Goal: Information Seeking & Learning: Learn about a topic

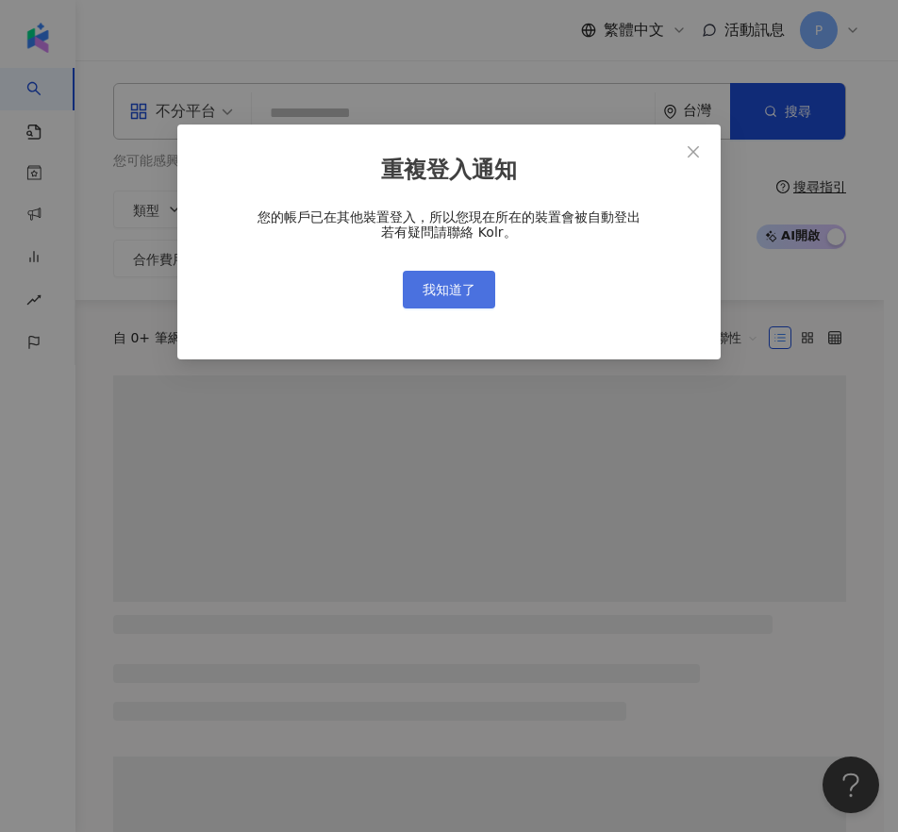
click at [465, 283] on span "我知道了" at bounding box center [449, 289] width 53 height 15
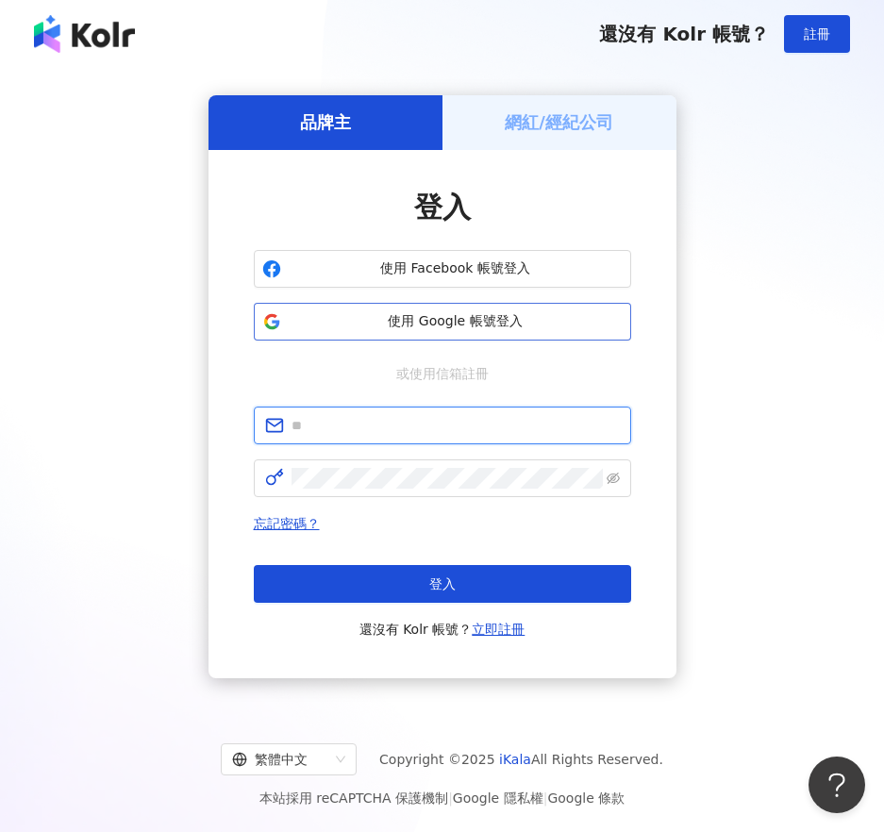
type input "**********"
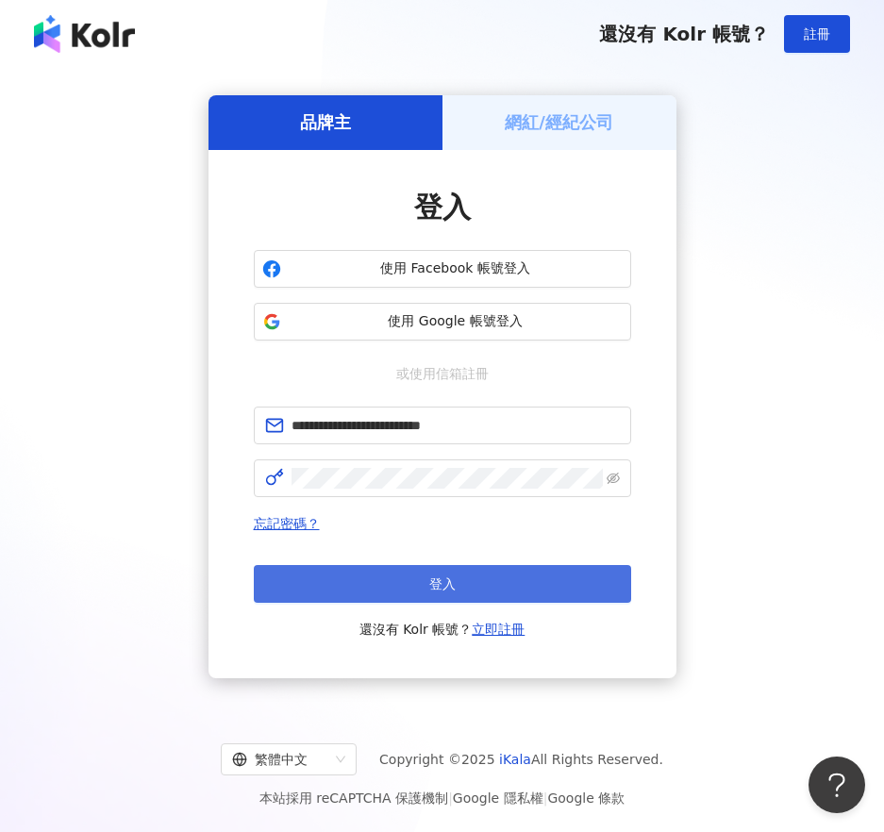
click at [433, 588] on span "登入" at bounding box center [442, 583] width 26 height 15
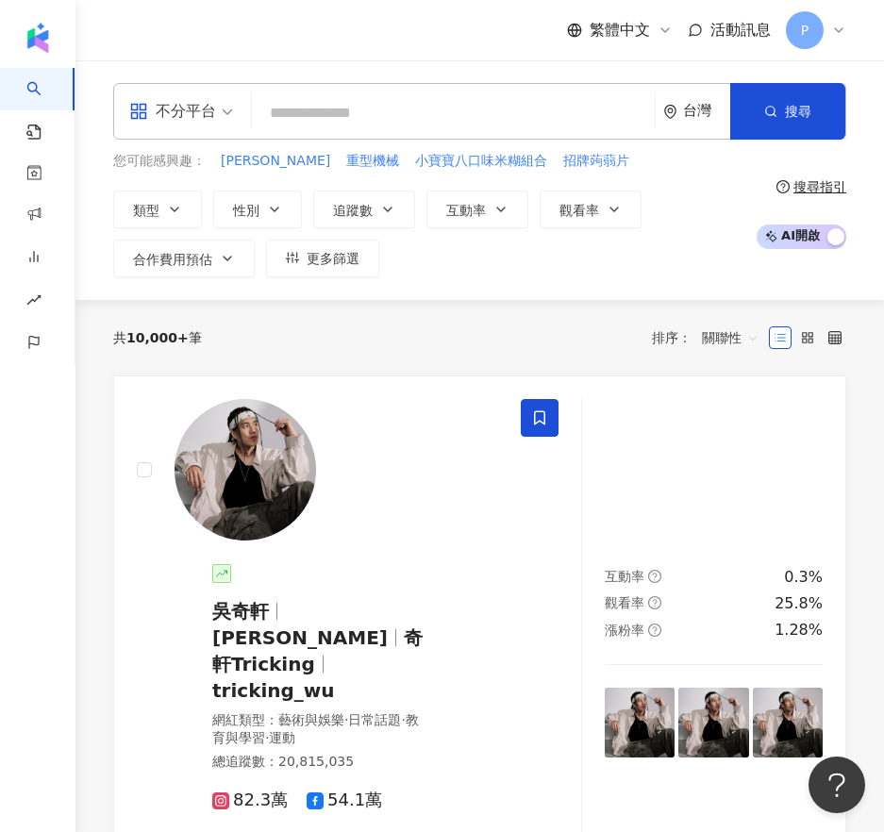
click at [336, 120] on input "search" at bounding box center [453, 113] width 388 height 36
paste input "**********"
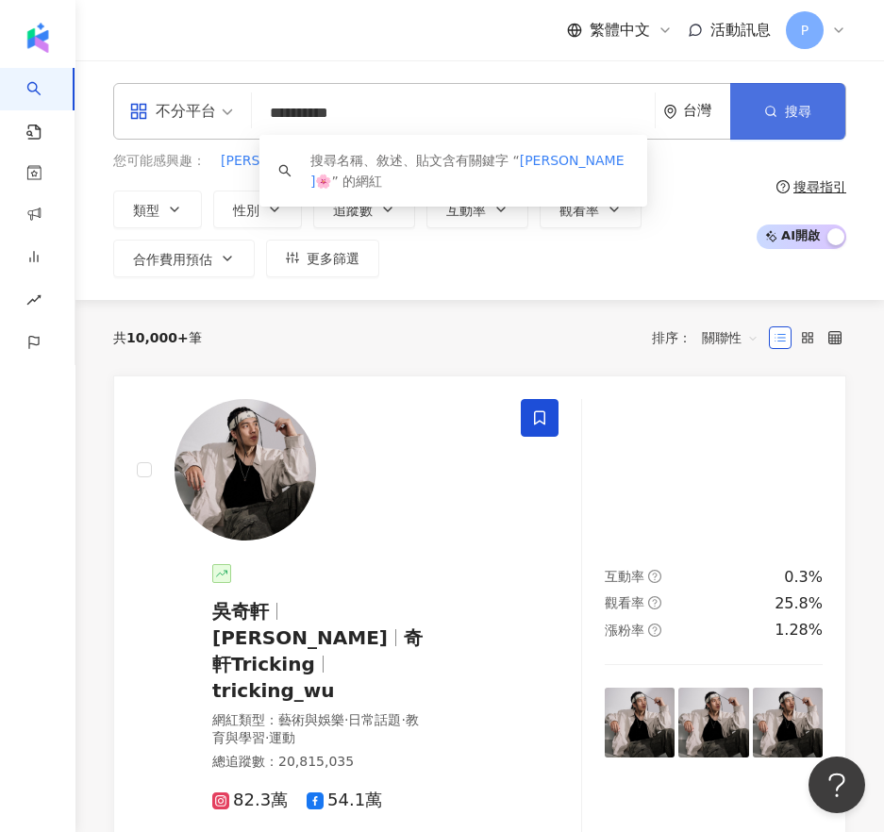
type input "**********"
click at [771, 110] on icon "button" at bounding box center [770, 111] width 13 height 13
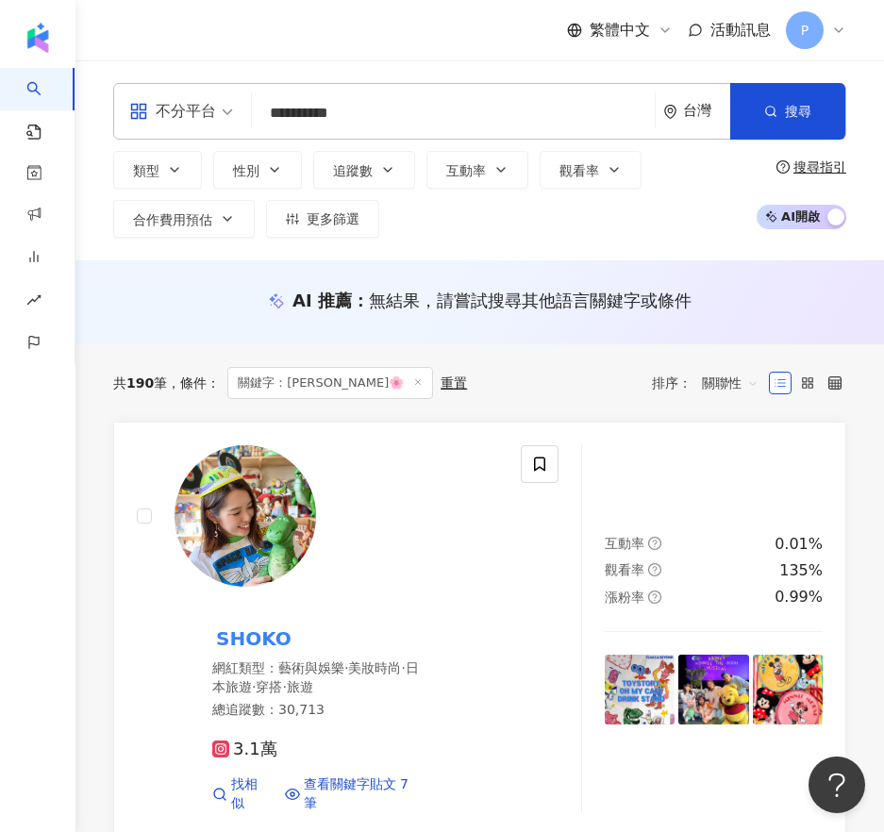
click at [396, 104] on input "**********" at bounding box center [453, 113] width 388 height 36
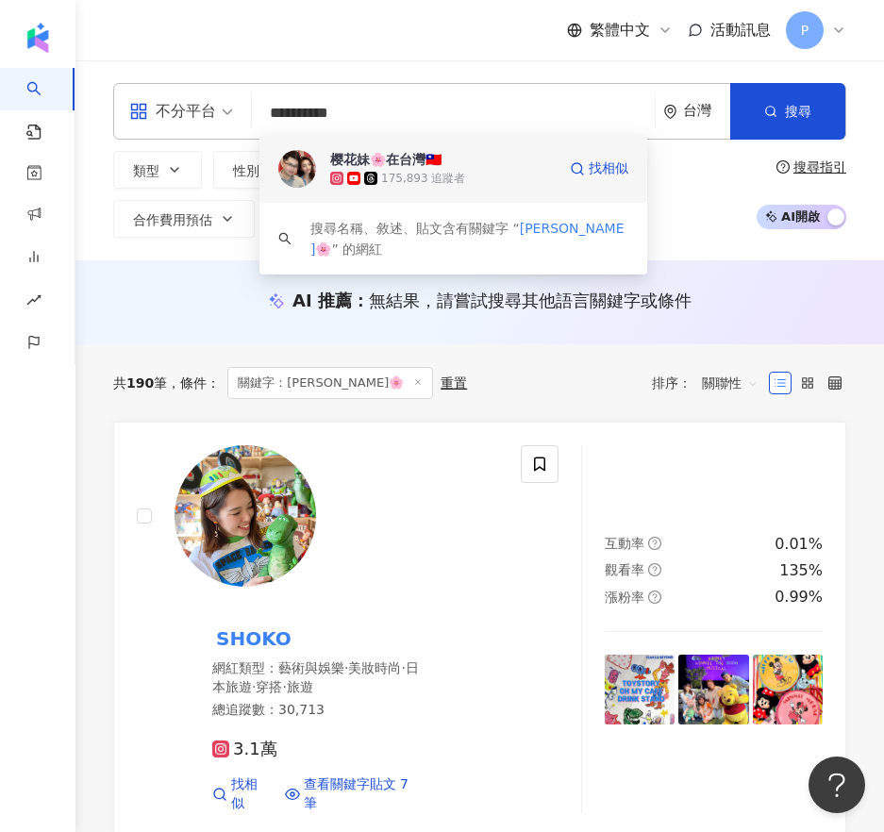
click at [408, 150] on div "樱花妹🌸在台灣🇹🇼" at bounding box center [385, 159] width 111 height 19
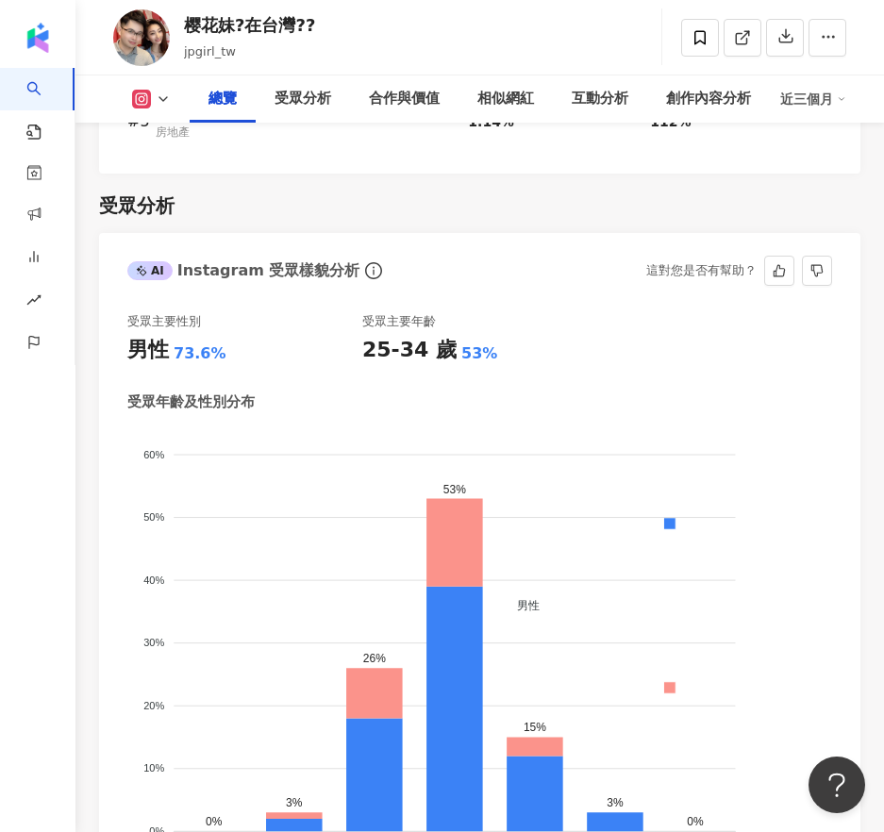
scroll to position [2502, 0]
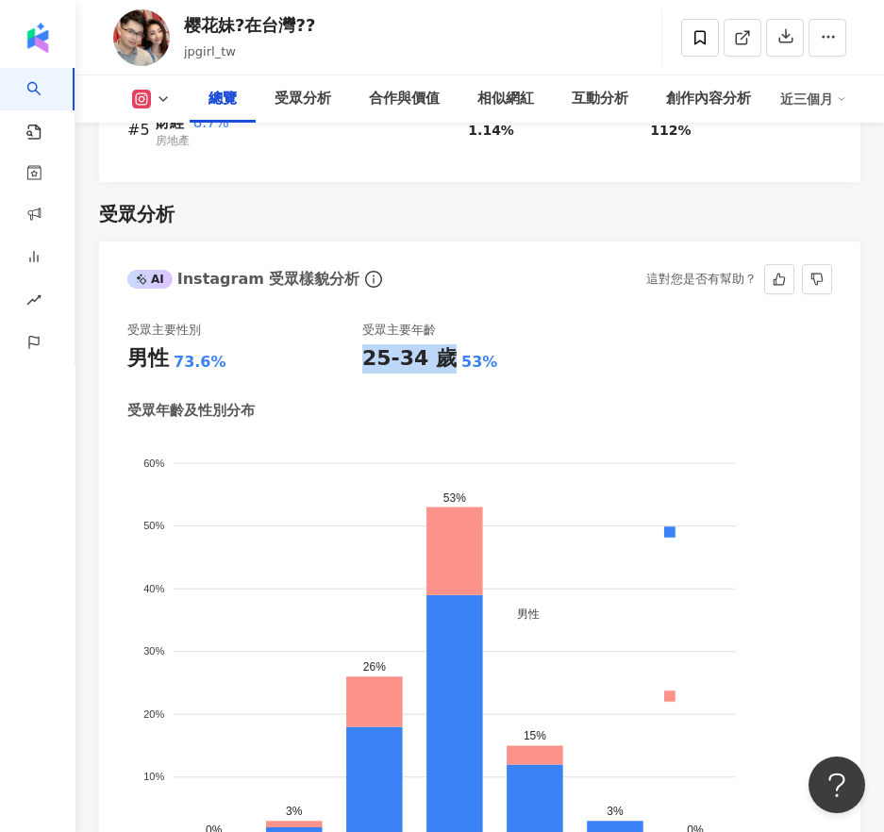
drag, startPoint x: 364, startPoint y: 357, endPoint x: 440, endPoint y: 357, distance: 76.4
click at [440, 357] on div "25-34 歲" at bounding box center [409, 358] width 94 height 29
copy div "25-34 歲"
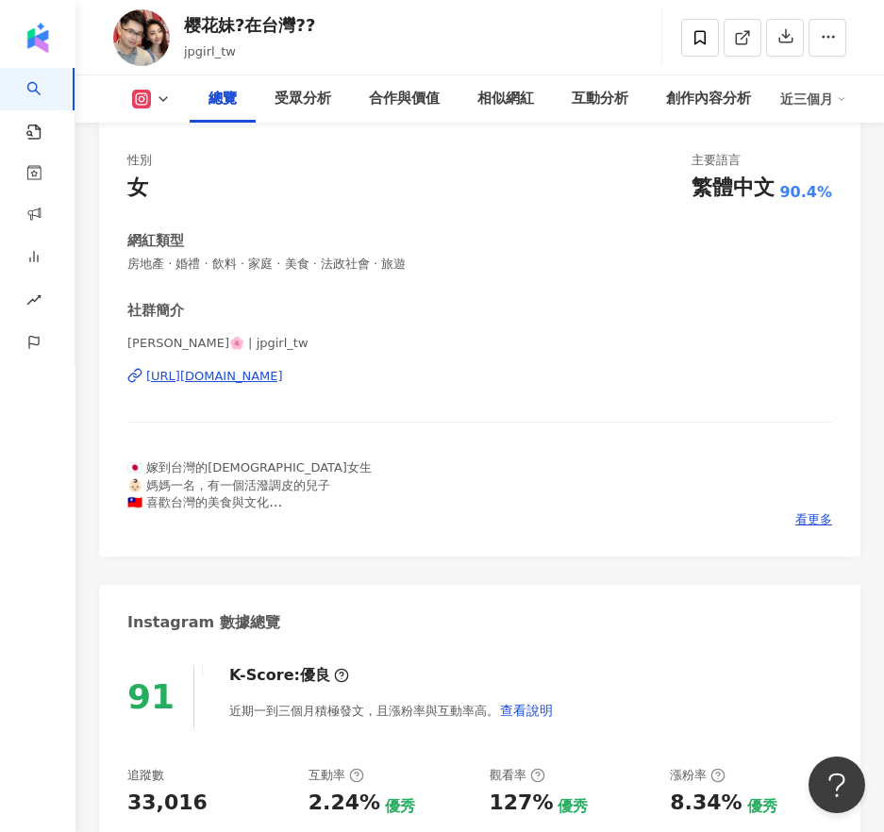
scroll to position [0, 0]
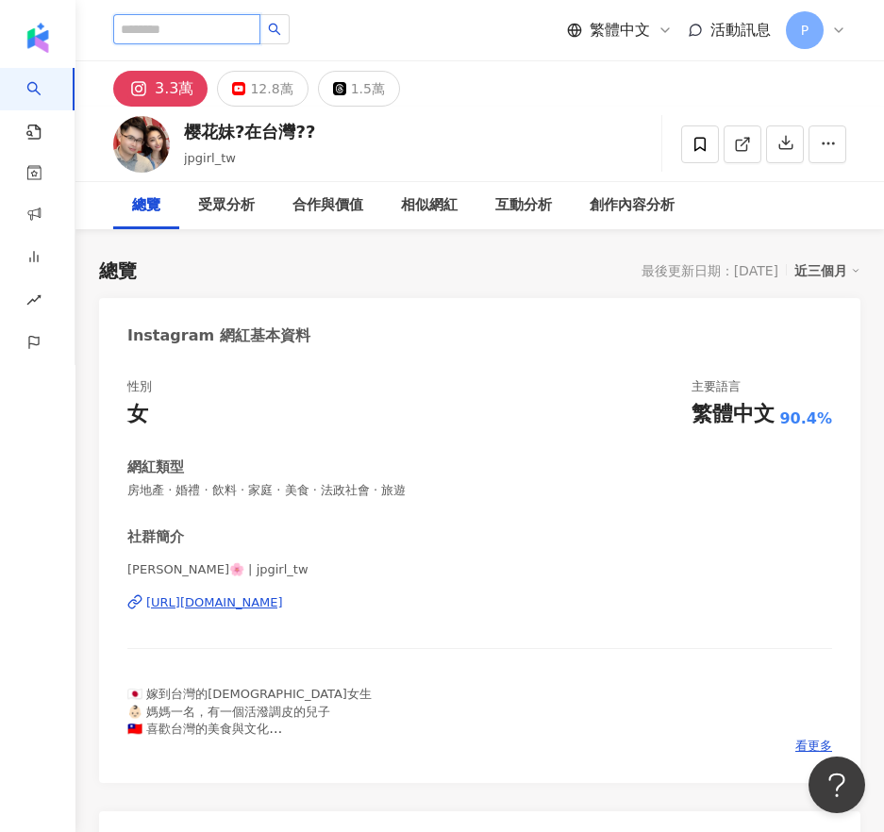
click at [217, 33] on input "search" at bounding box center [186, 29] width 147 height 30
paste input "**********"
type input "**********"
click at [290, 33] on button "button" at bounding box center [274, 29] width 30 height 30
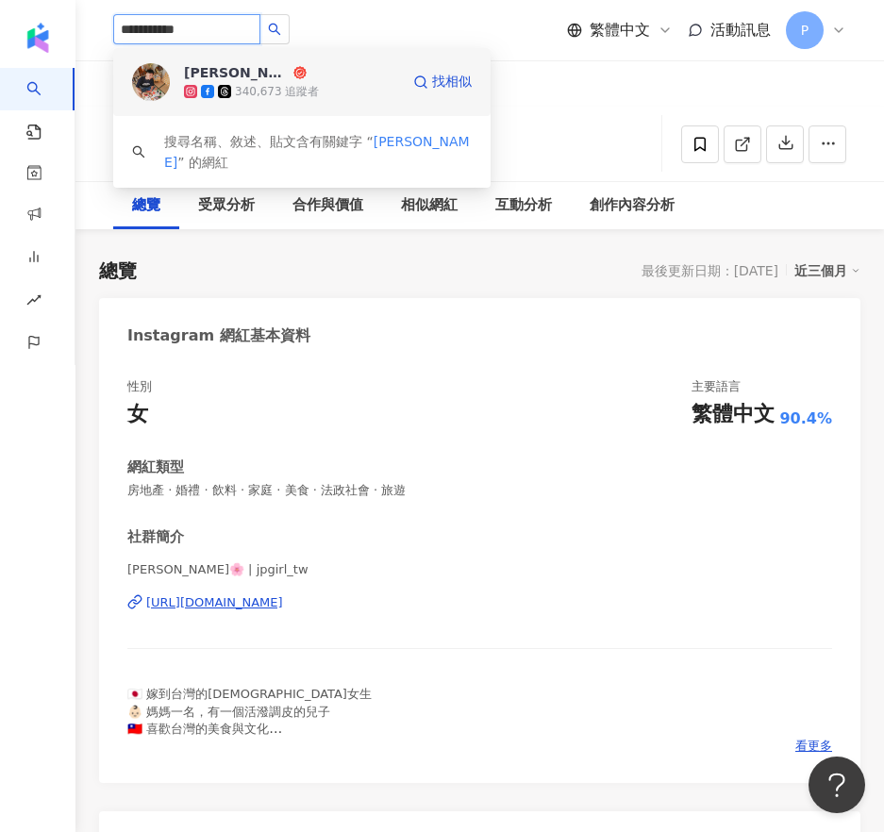
click at [245, 86] on div "340,673 追蹤者" at bounding box center [277, 92] width 84 height 16
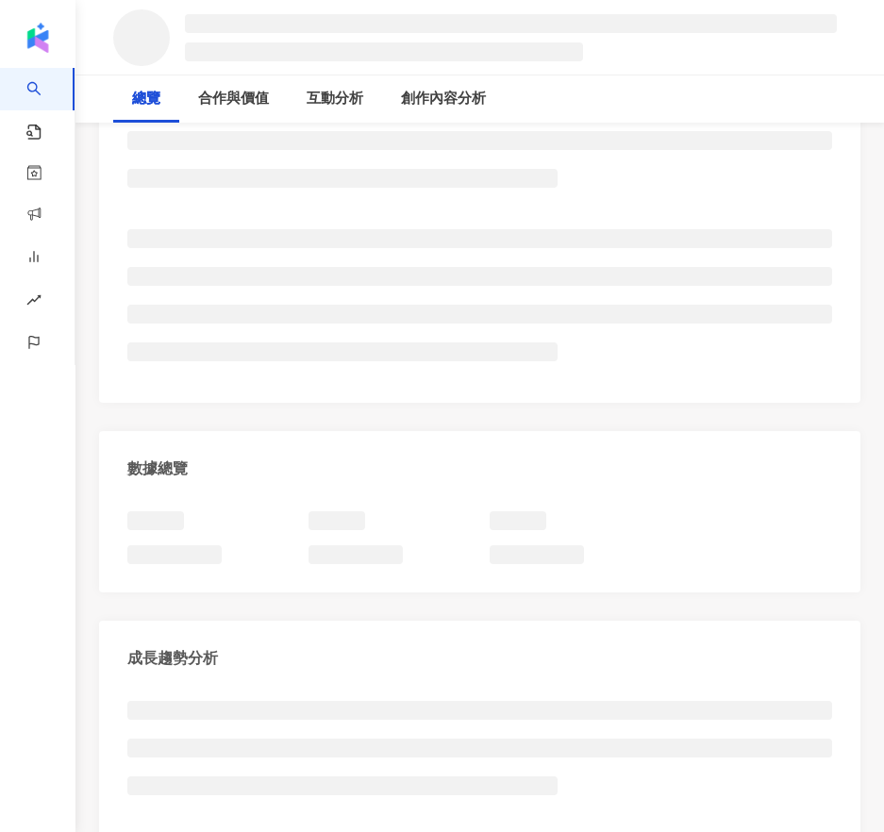
scroll to position [377, 0]
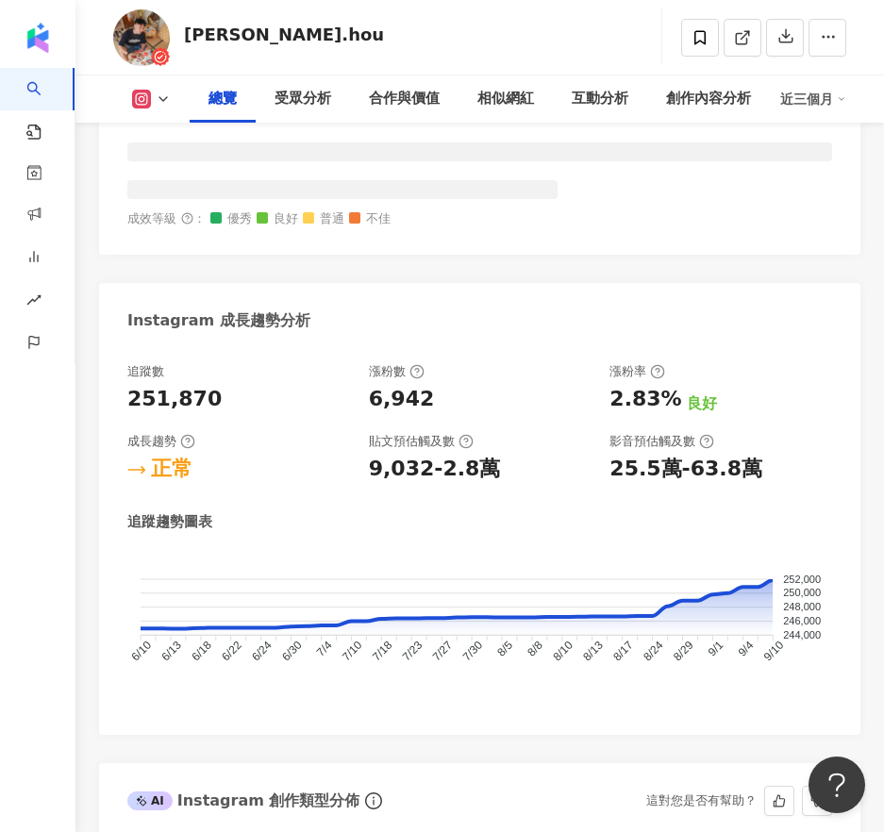
scroll to position [2547, 0]
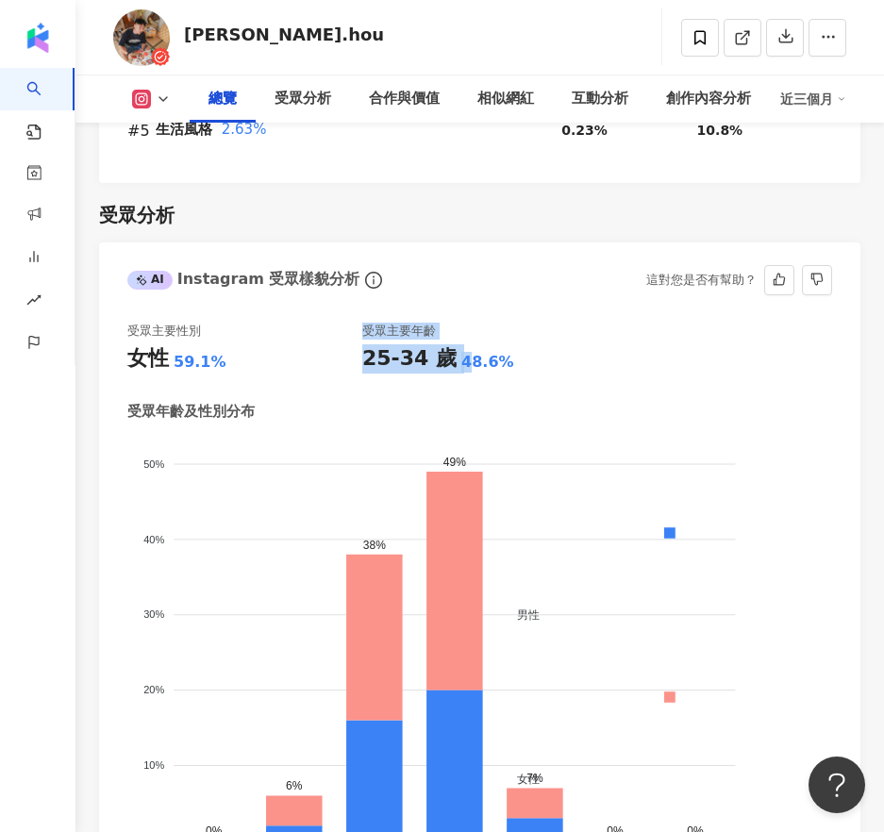
drag, startPoint x: 369, startPoint y: 360, endPoint x: 457, endPoint y: 366, distance: 88.8
click at [457, 366] on div "受眾主要性別 女性 59.1% 受眾主要年齡 25-34 歲 48.6%" at bounding box center [479, 348] width 705 height 51
copy div "受眾主要年齡 25-34 歲 4"
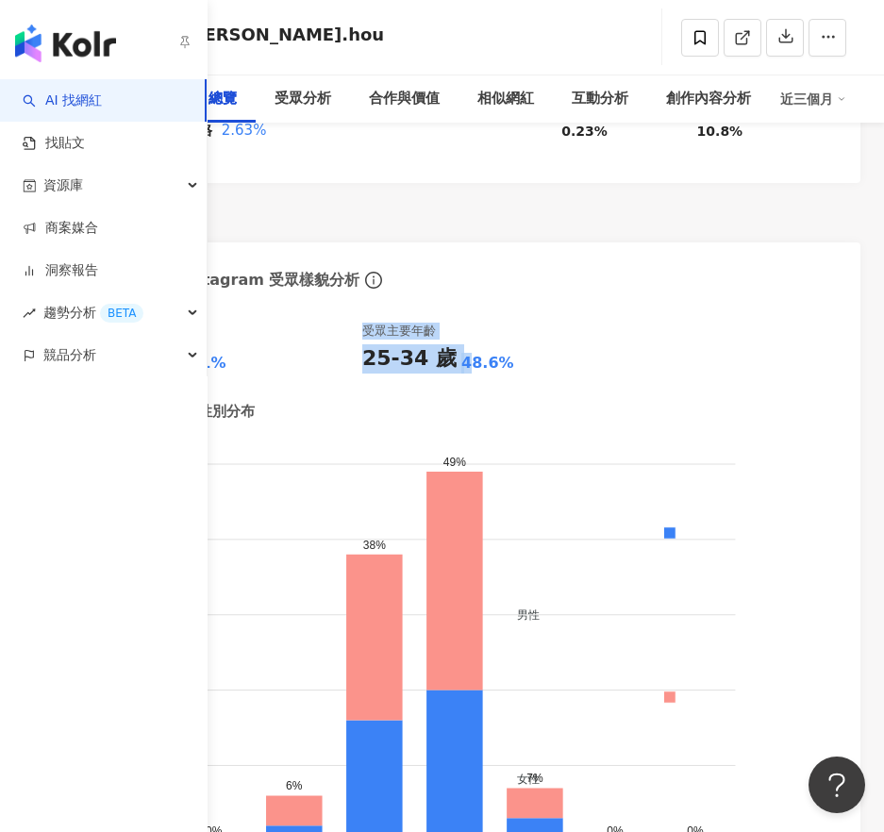
click at [24, 77] on div "button" at bounding box center [103, 39] width 207 height 79
click at [102, 108] on link "AI 找網紅" at bounding box center [62, 100] width 79 height 19
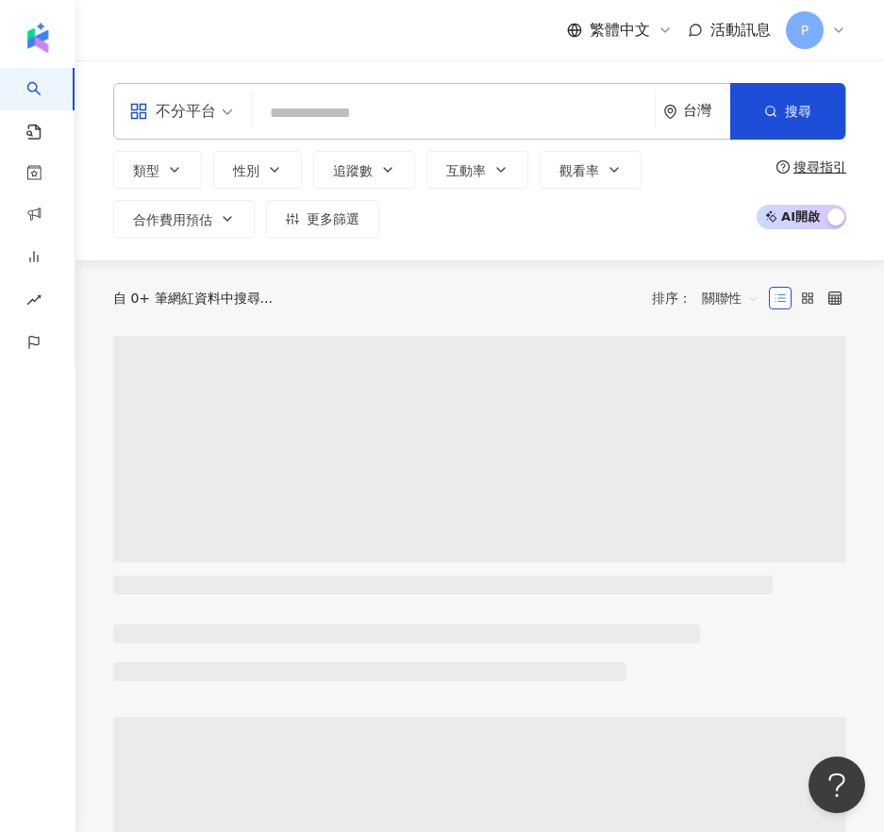
click at [379, 117] on input "search" at bounding box center [453, 113] width 388 height 36
type input "*****"
click at [780, 117] on button "搜尋" at bounding box center [787, 111] width 115 height 57
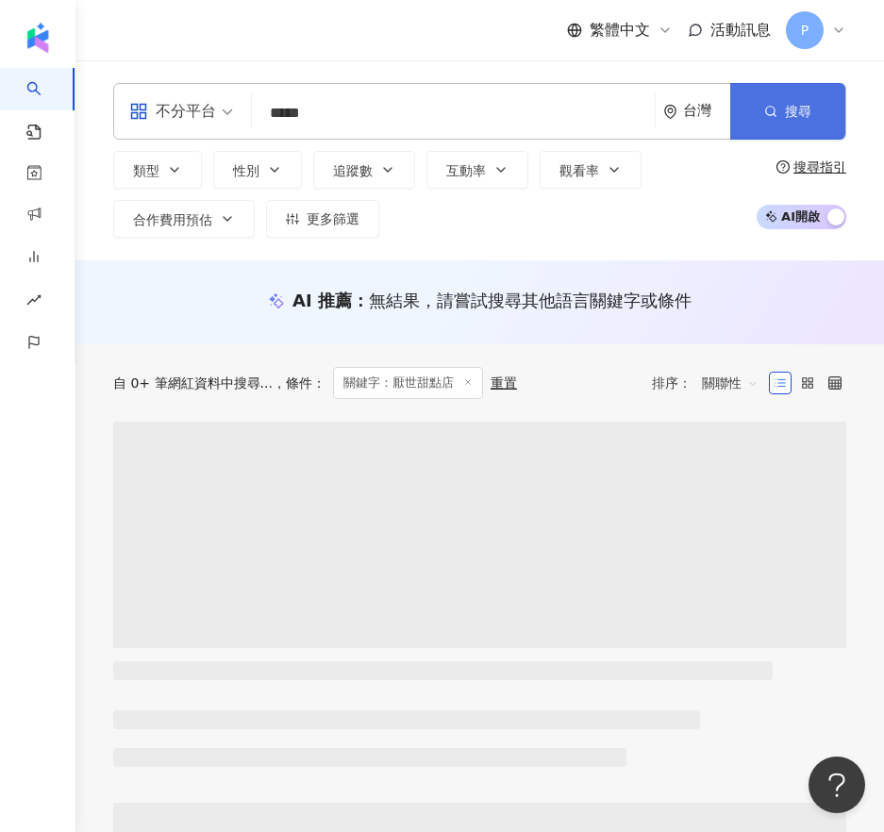
click at [765, 124] on button "搜尋" at bounding box center [787, 111] width 115 height 57
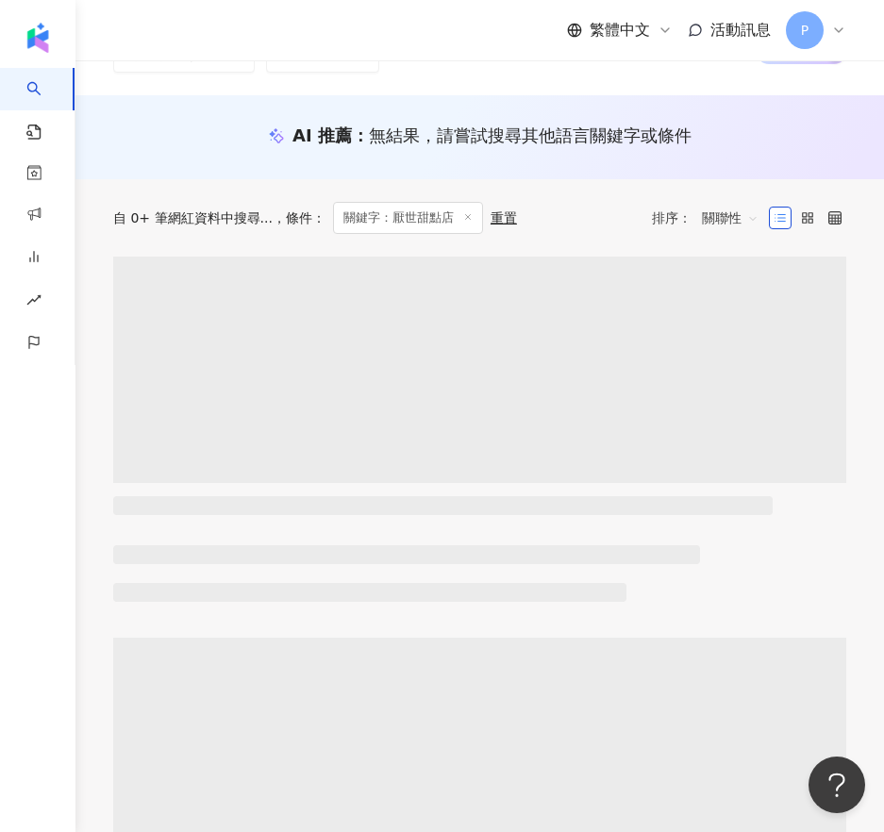
scroll to position [189, 0]
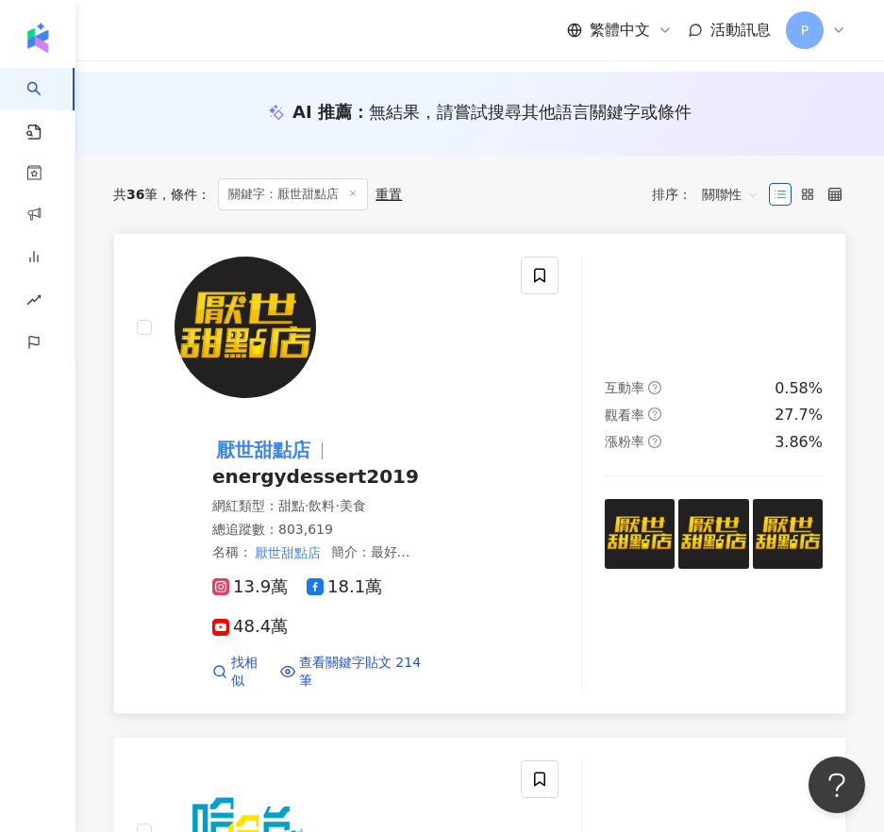
click at [314, 435] on mark "厭世甜點店" at bounding box center [263, 450] width 102 height 30
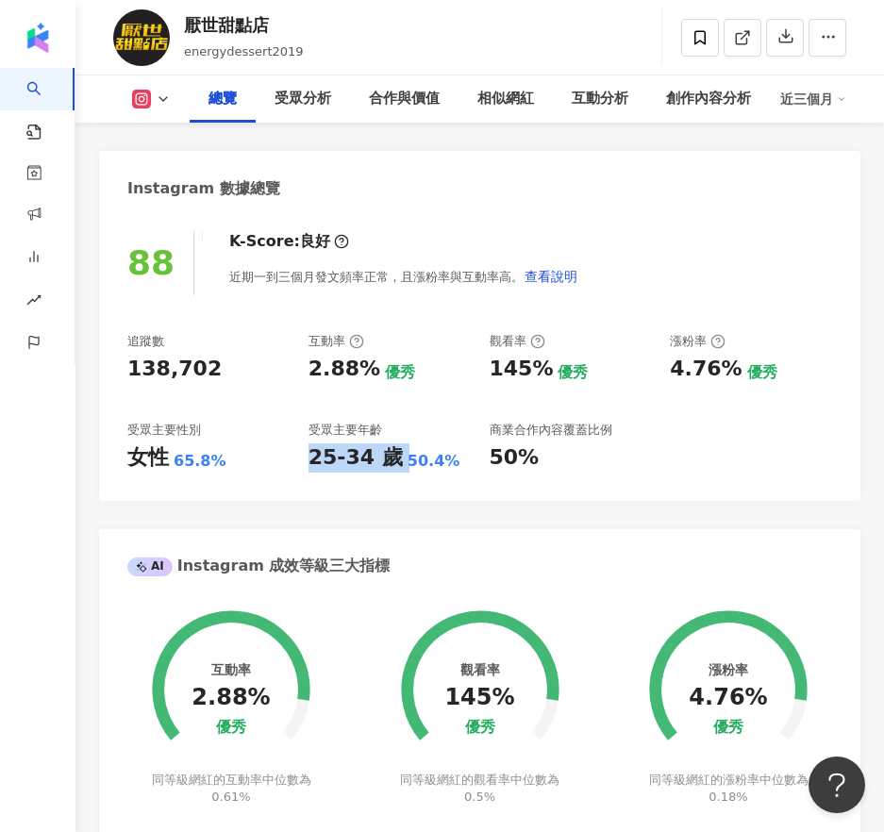
drag, startPoint x: 307, startPoint y: 456, endPoint x: 394, endPoint y: 470, distance: 87.9
click at [394, 470] on div "25-34 歲 50.4%" at bounding box center [389, 457] width 162 height 29
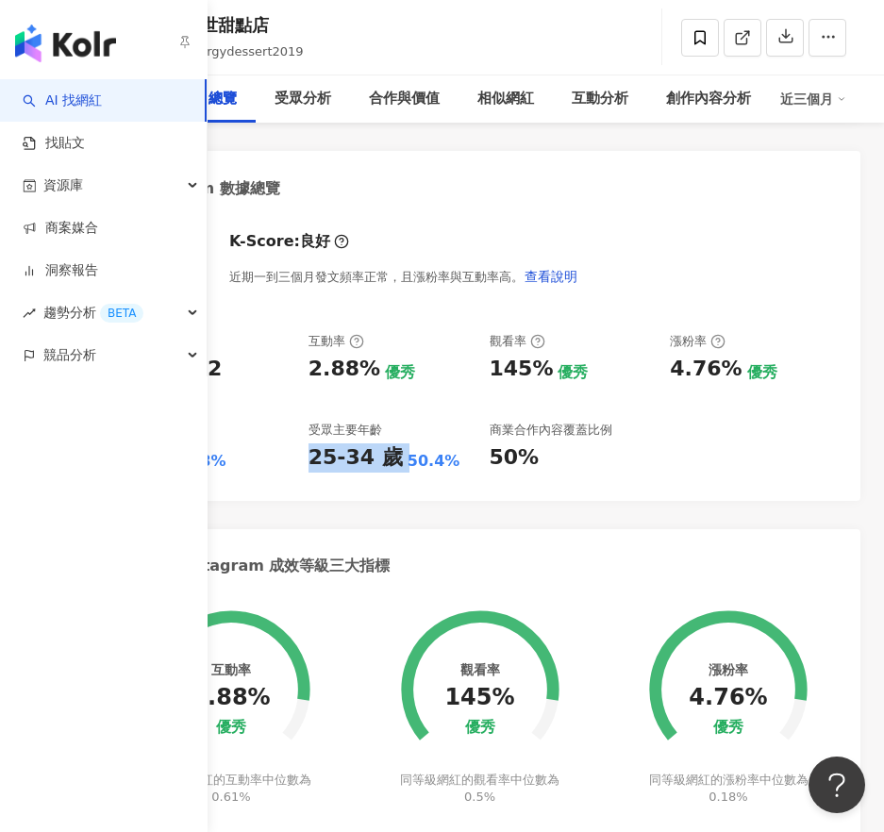
click at [97, 100] on link "AI 找網紅" at bounding box center [62, 100] width 79 height 19
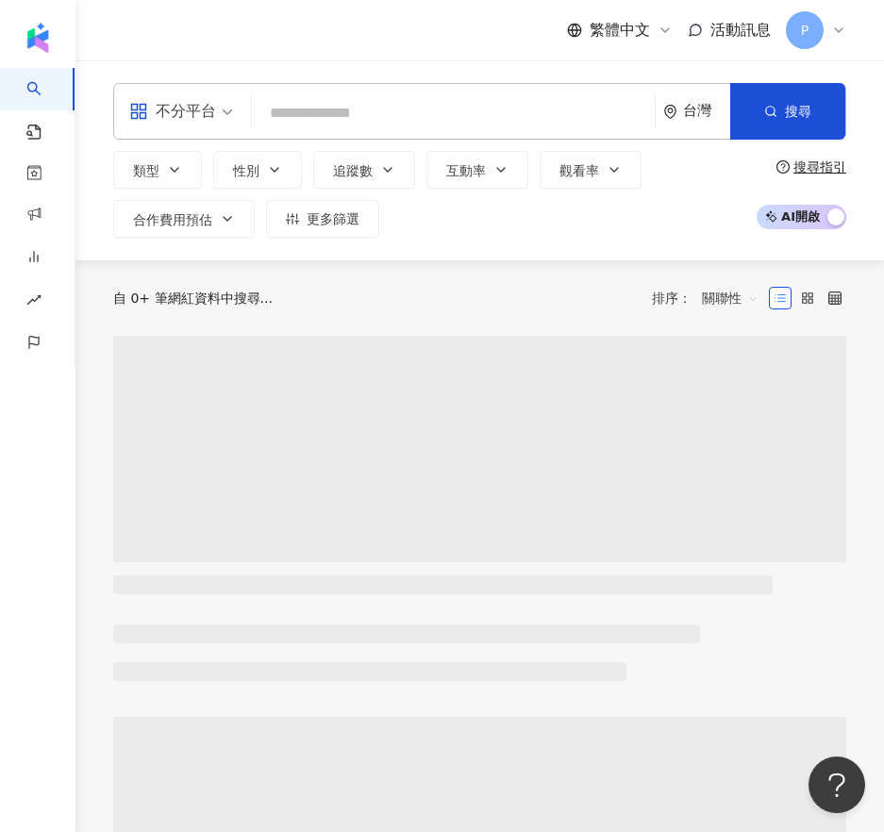
click at [390, 111] on input "search" at bounding box center [453, 113] width 388 height 36
type input "**********"
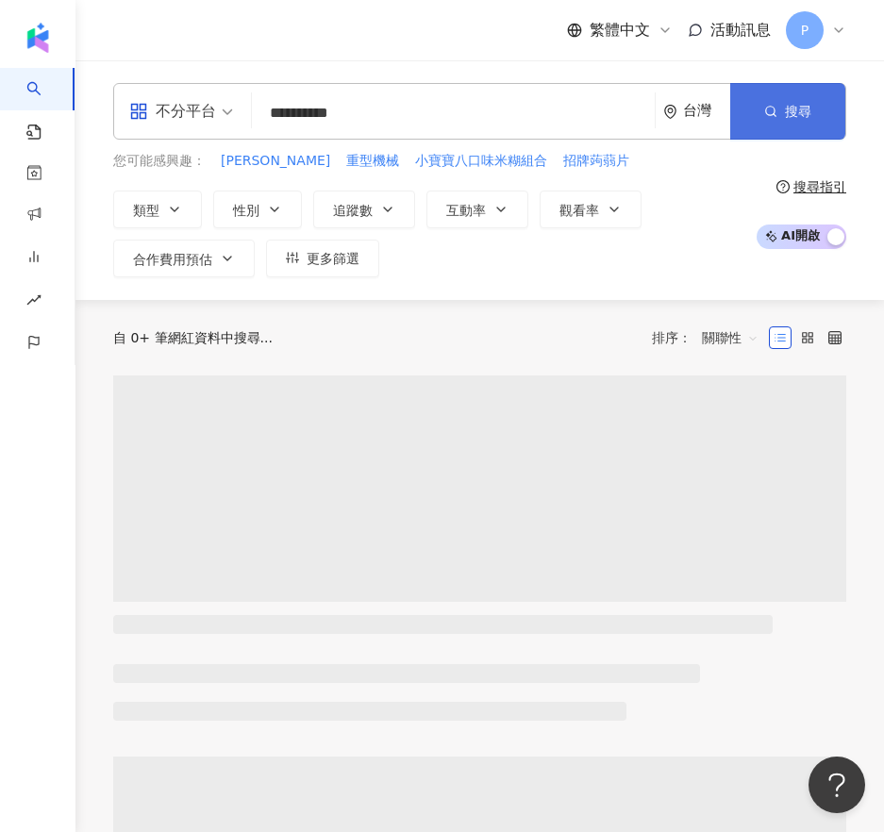
click at [764, 113] on icon "button" at bounding box center [770, 111] width 13 height 13
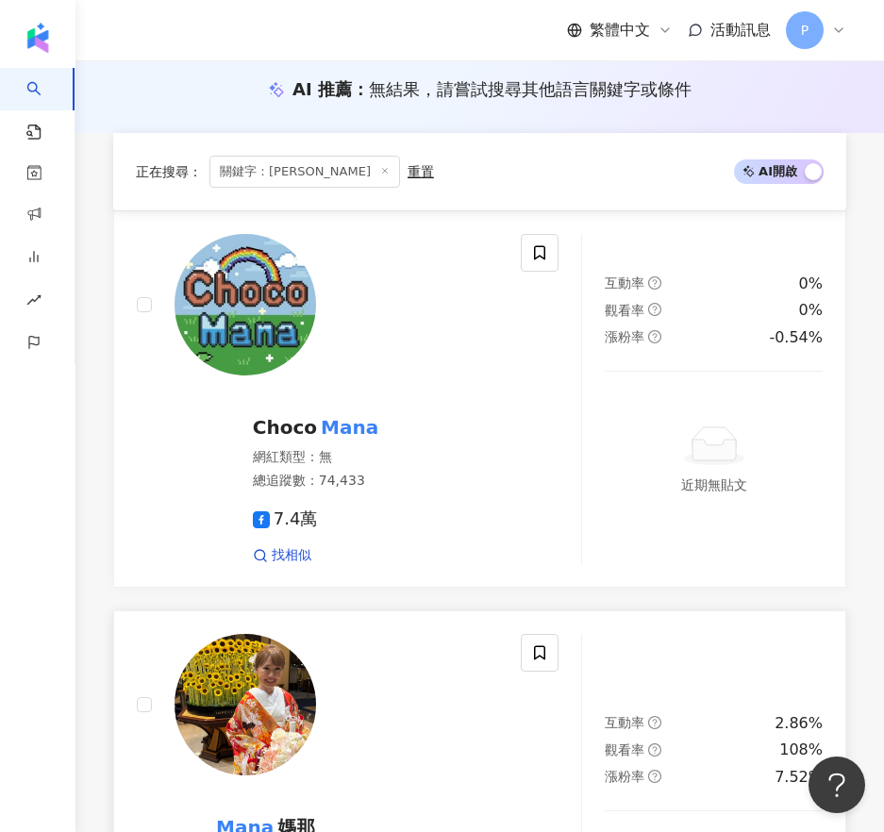
scroll to position [377, 0]
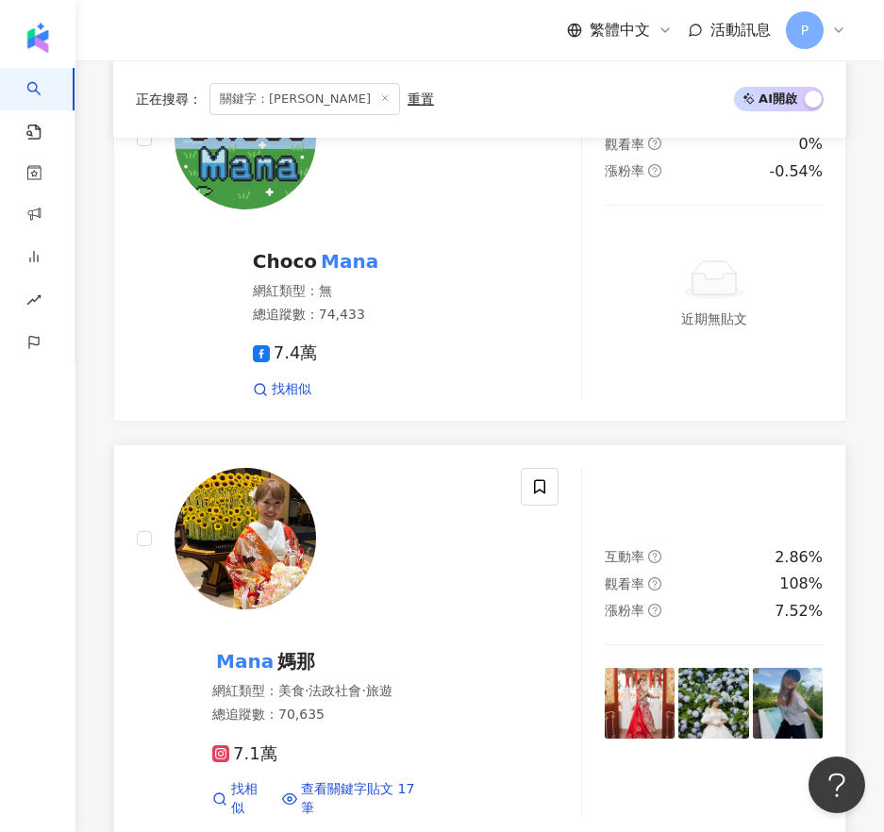
click at [315, 650] on span "媽那" at bounding box center [296, 661] width 38 height 23
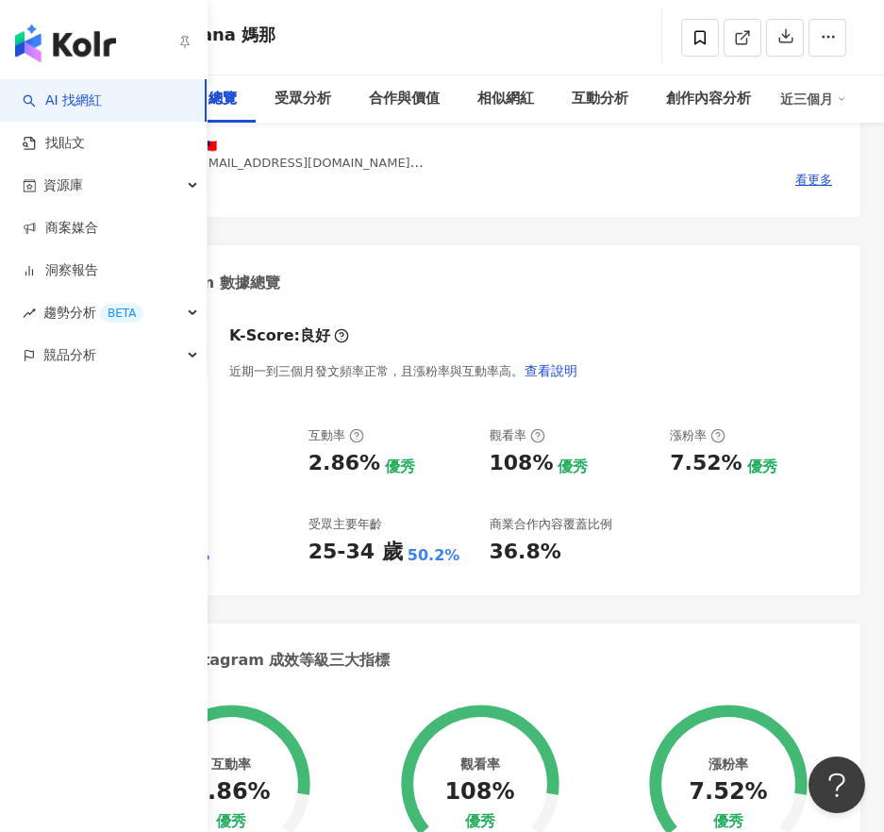
click at [102, 97] on link "AI 找網紅" at bounding box center [62, 100] width 79 height 19
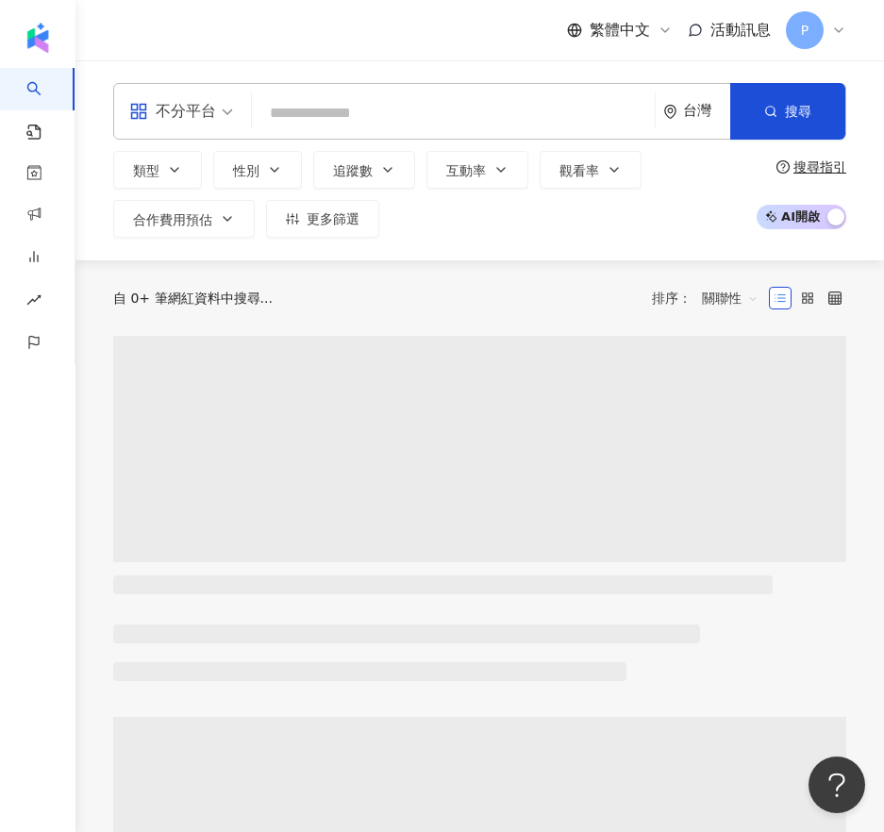
click at [390, 107] on input "search" at bounding box center [453, 113] width 388 height 36
type input "**********"
click at [789, 114] on span "搜尋" at bounding box center [798, 111] width 26 height 15
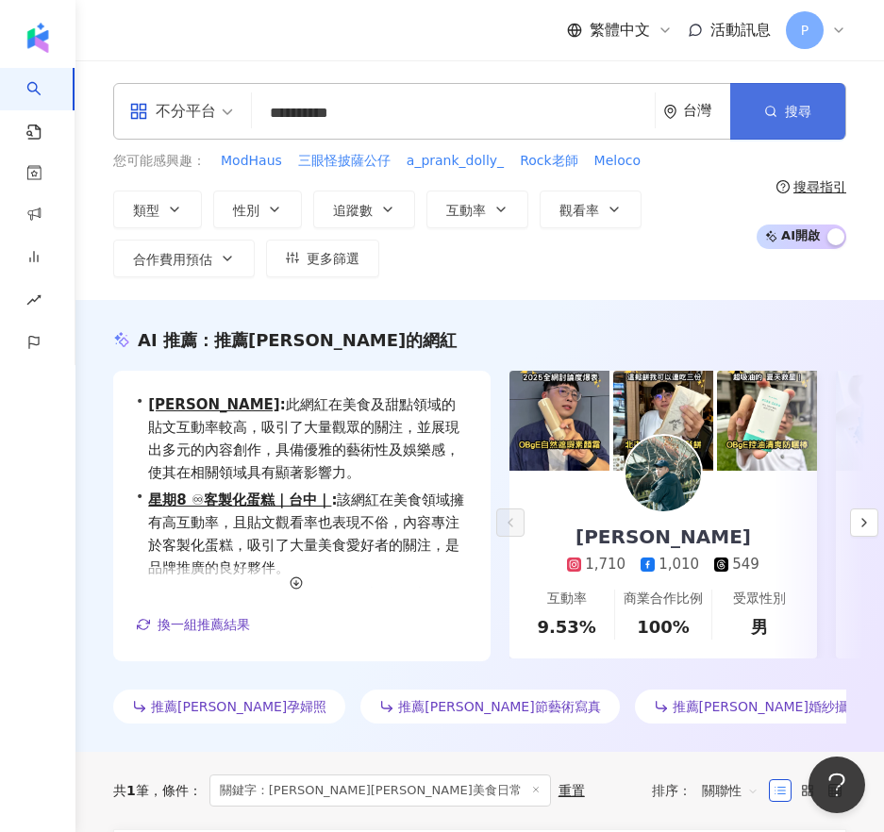
click at [766, 112] on circle "button" at bounding box center [770, 111] width 8 height 8
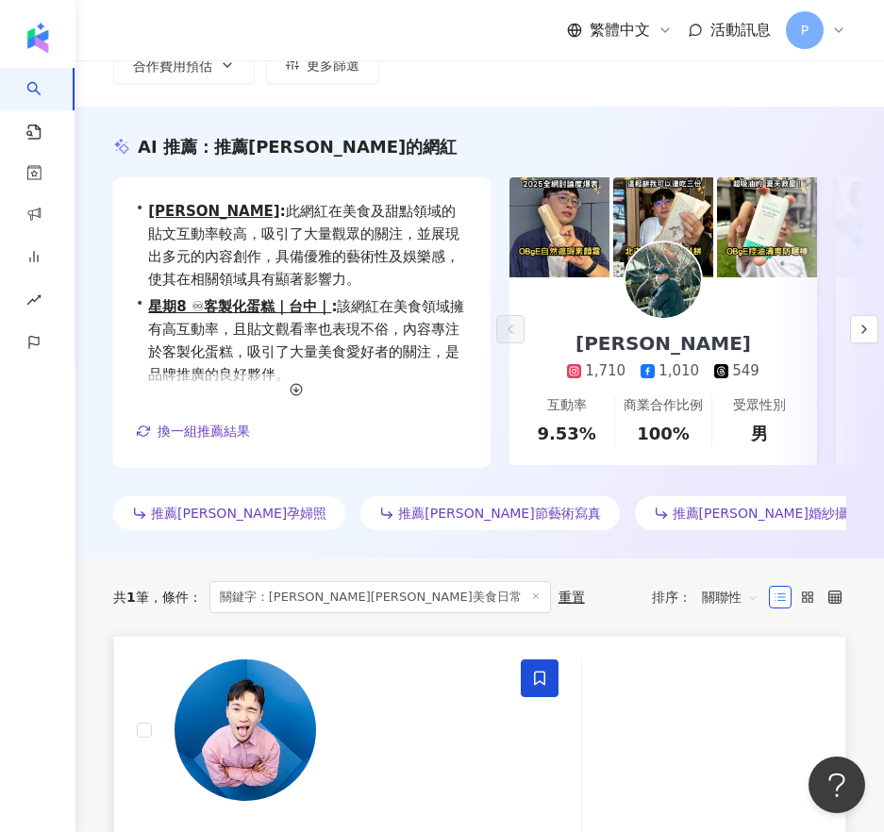
scroll to position [472, 0]
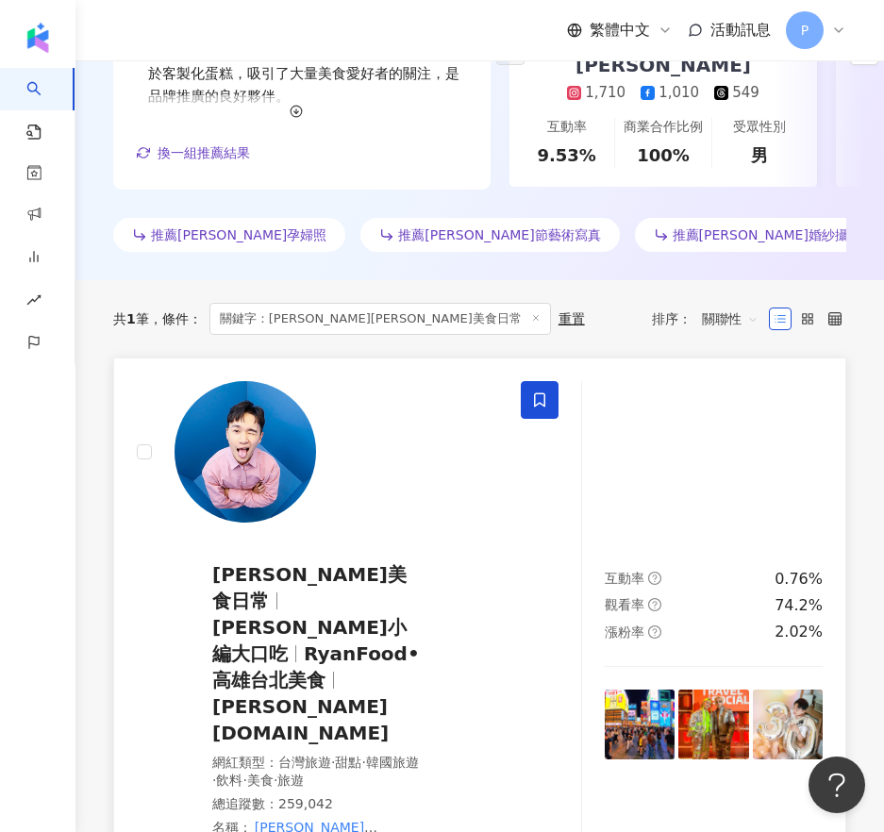
click at [406, 563] on span "萊恩美食日常" at bounding box center [309, 587] width 194 height 49
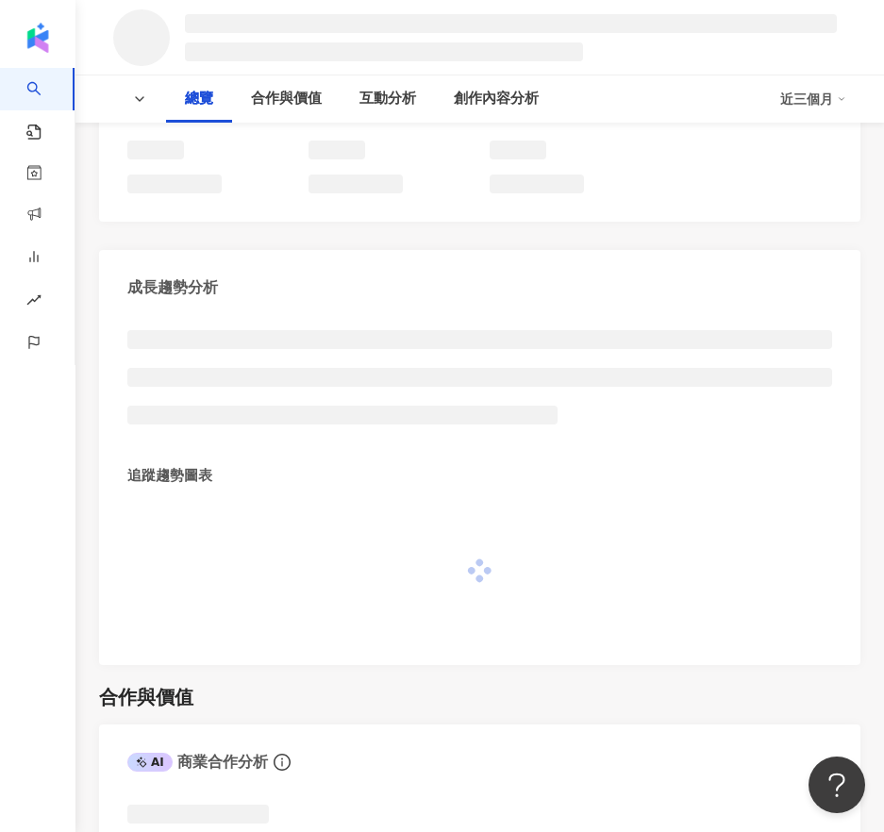
scroll to position [943, 0]
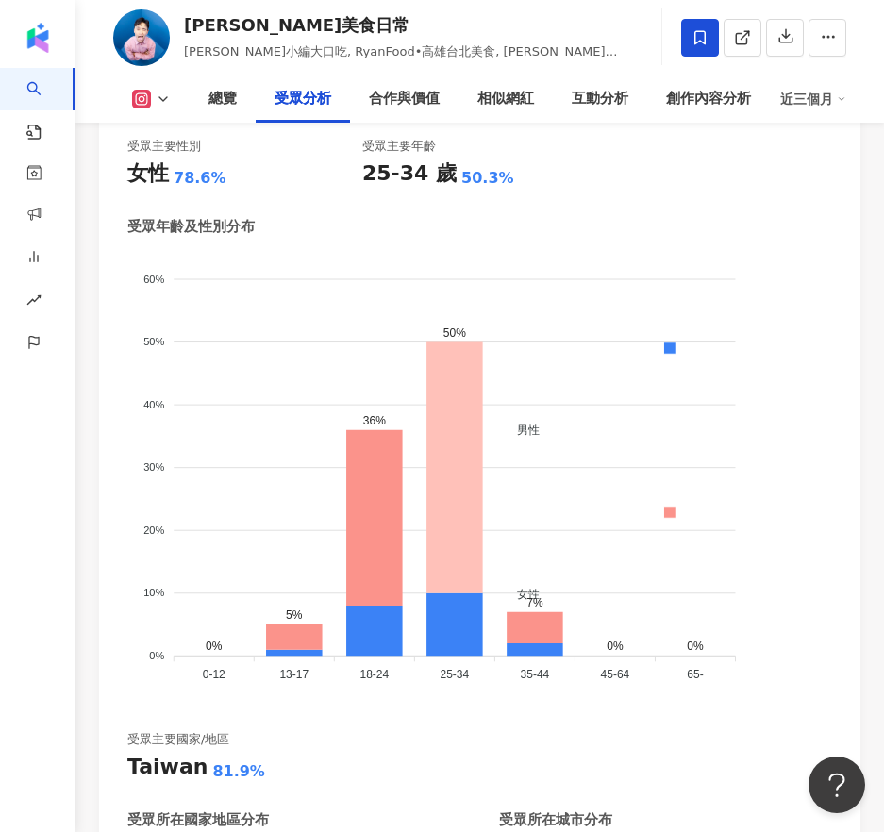
scroll to position [2516, 0]
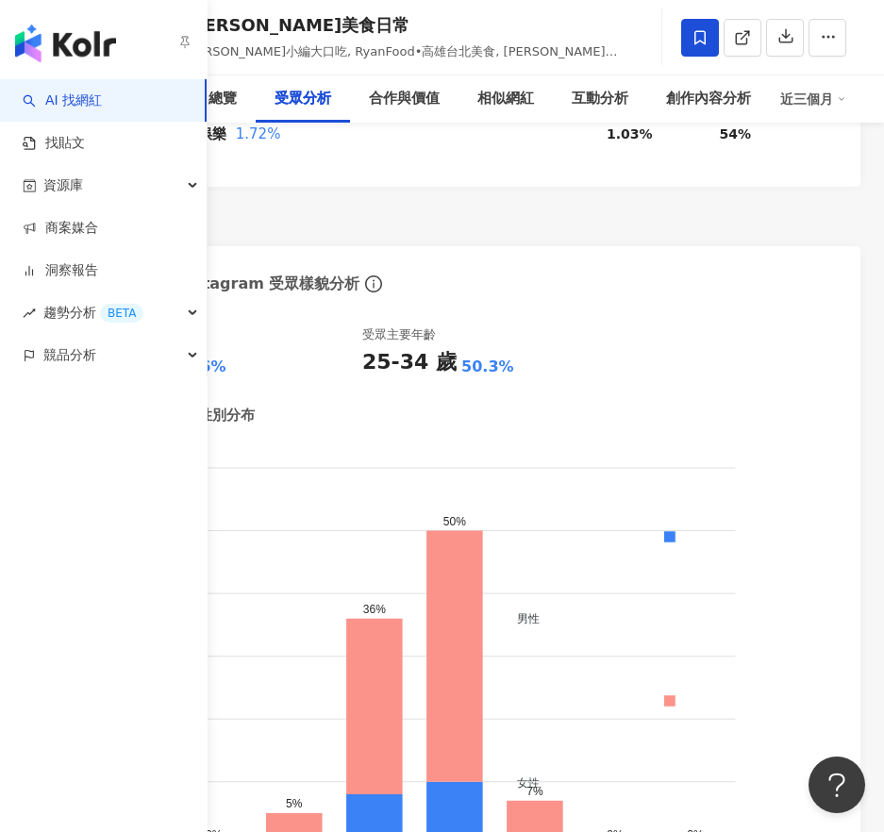
click at [82, 93] on link "AI 找網紅" at bounding box center [62, 100] width 79 height 19
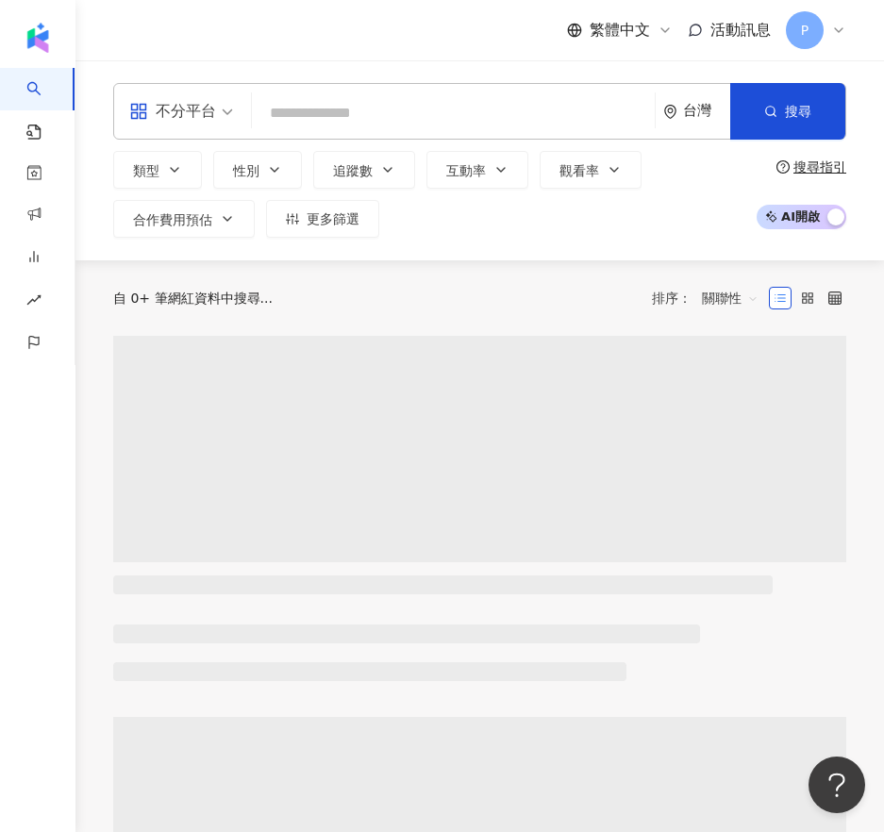
click at [417, 135] on div "不分平台 台灣 搜尋" at bounding box center [479, 111] width 733 height 57
click at [404, 105] on input "search" at bounding box center [453, 113] width 388 height 36
paste input "********"
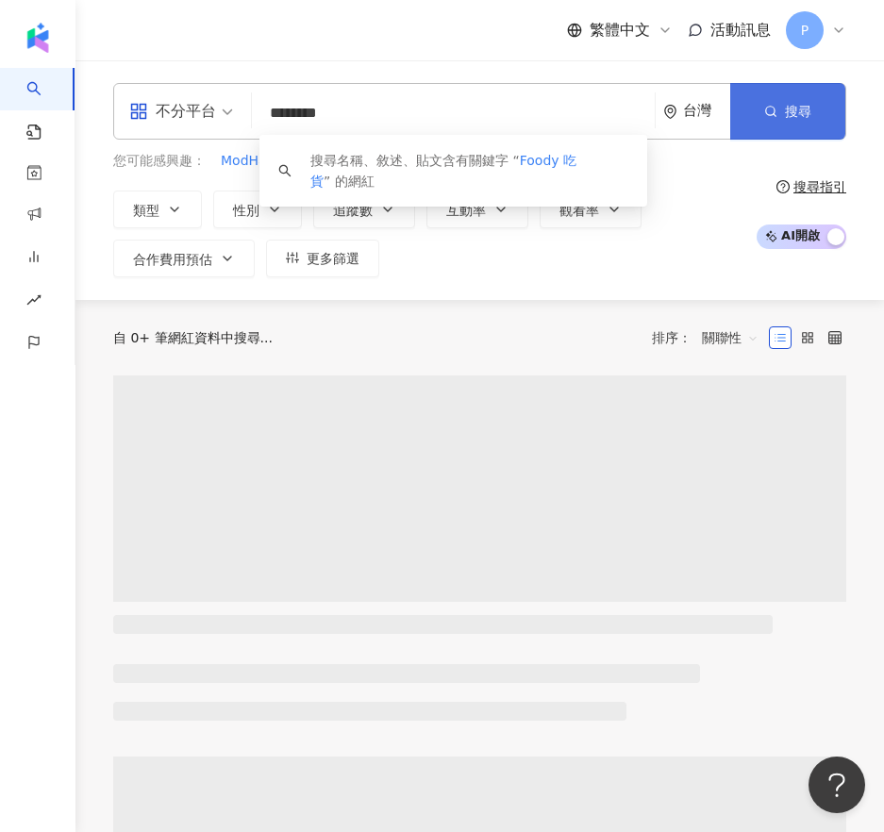
type input "********"
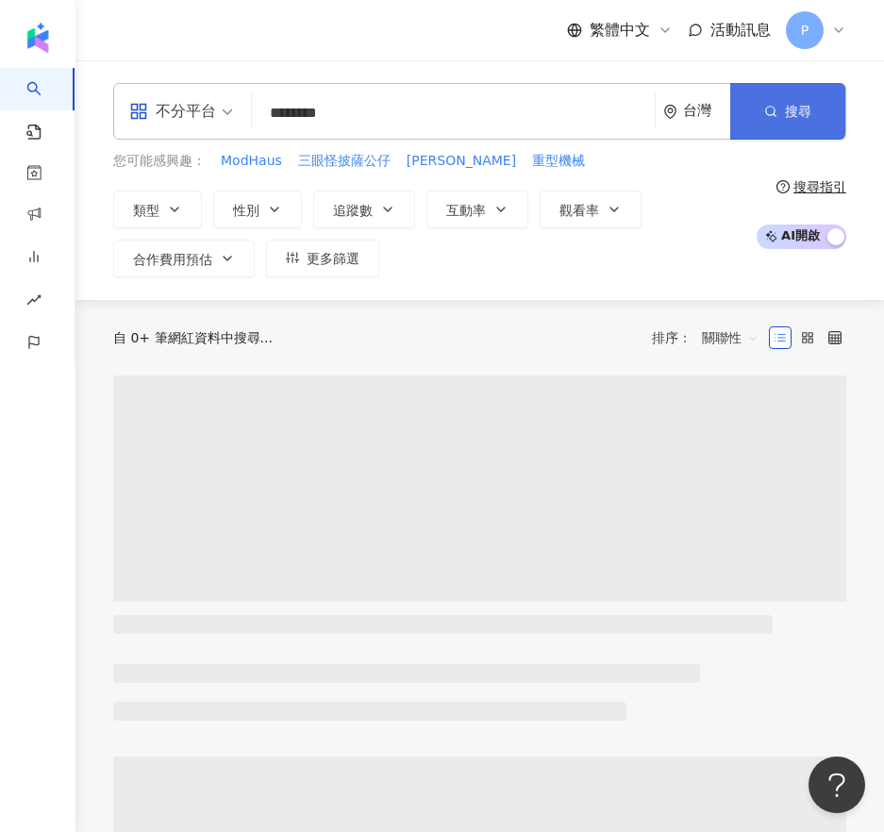
click at [804, 111] on span "搜尋" at bounding box center [798, 111] width 26 height 15
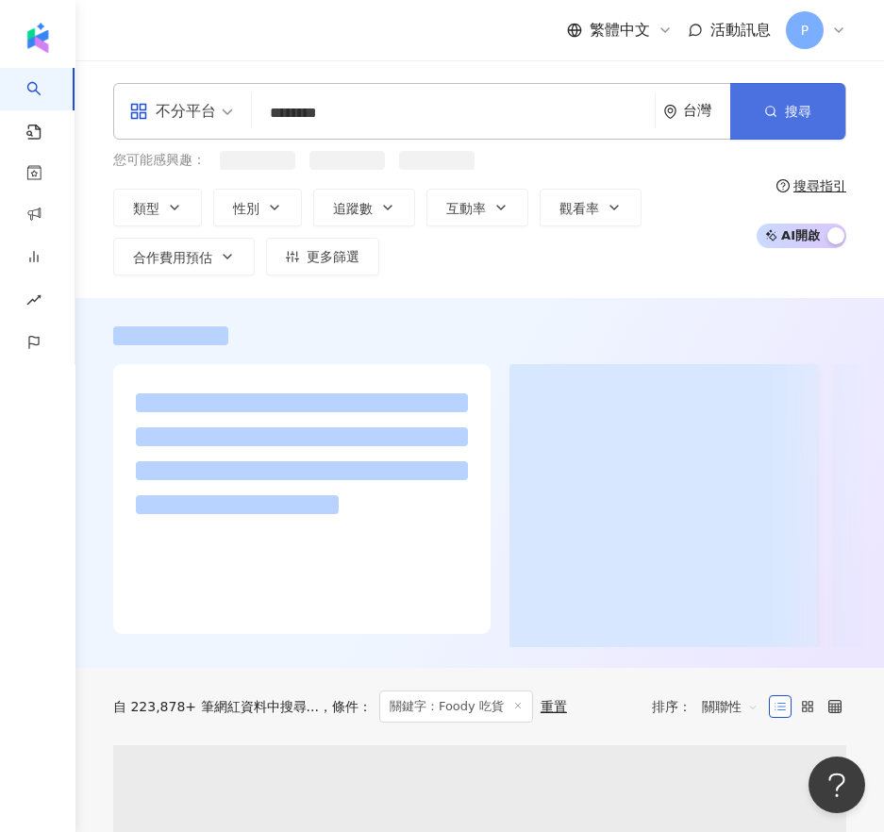
click at [775, 116] on line "button" at bounding box center [774, 115] width 3 height 3
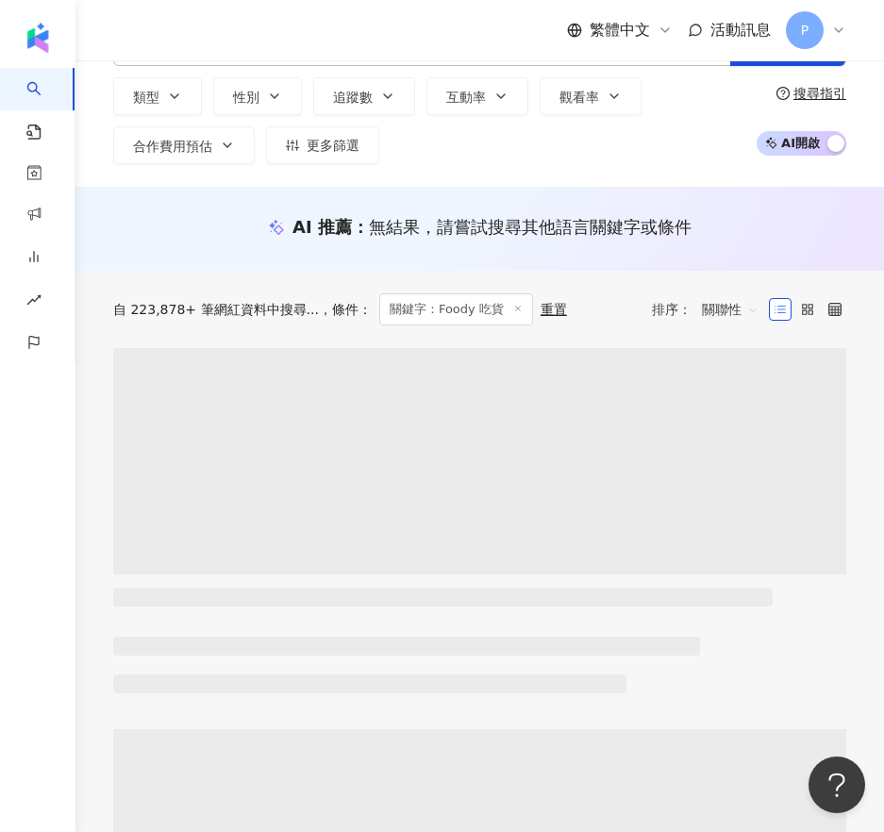
scroll to position [189, 0]
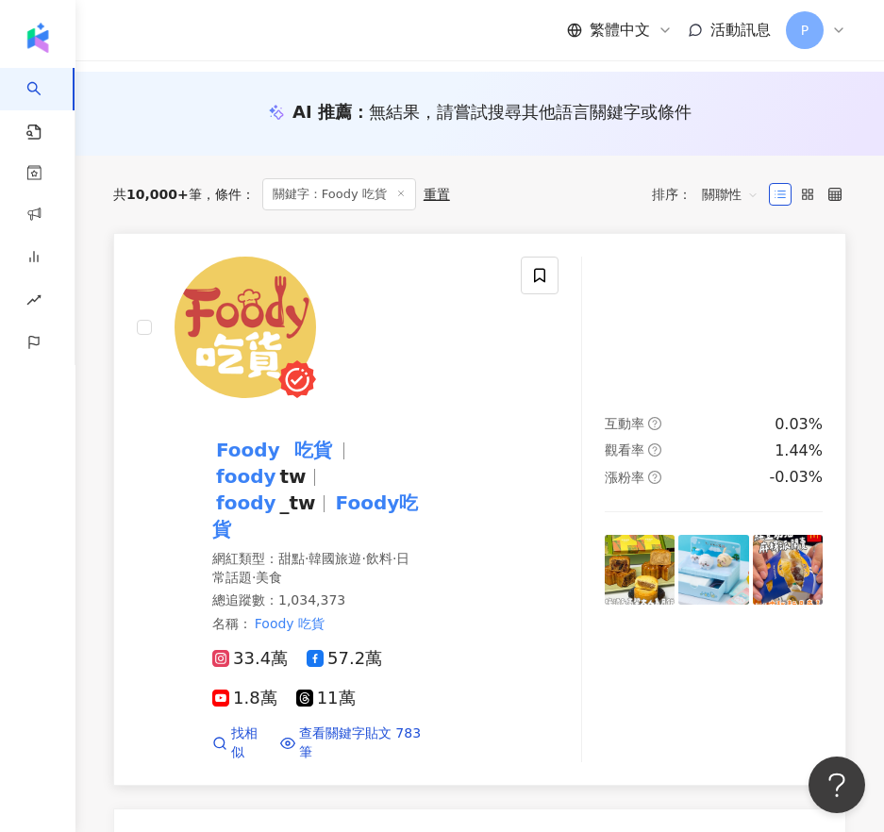
click at [284, 435] on mark "Foody" at bounding box center [248, 450] width 72 height 30
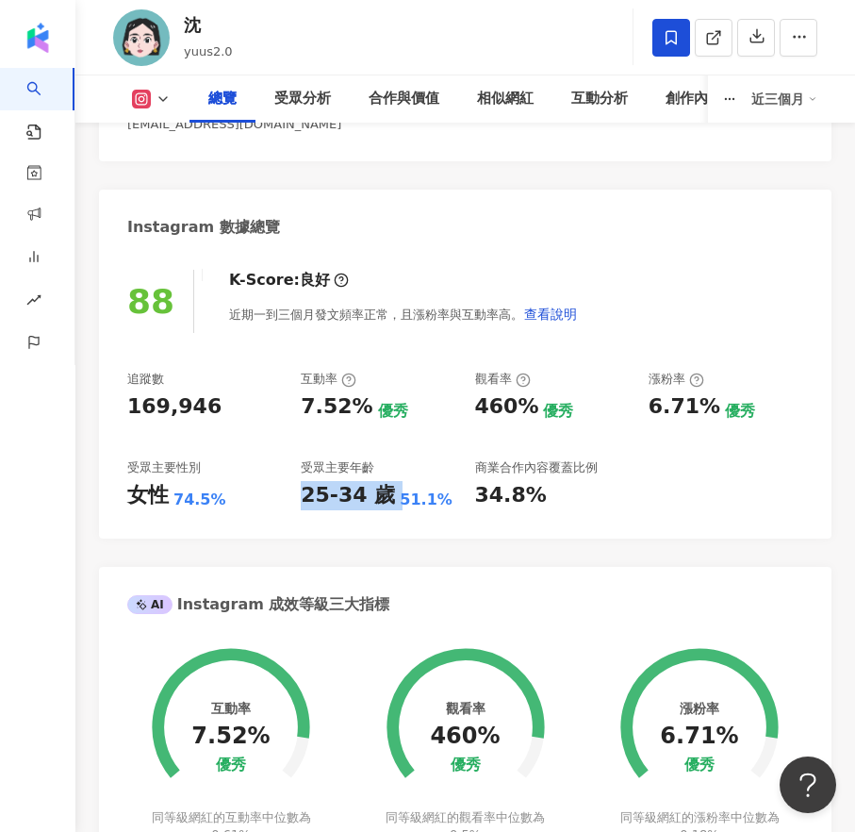
drag, startPoint x: 307, startPoint y: 497, endPoint x: 390, endPoint y: 506, distance: 83.5
click at [390, 506] on div "25-34 歲 51.1%" at bounding box center [378, 495] width 155 height 29
copy div "25-34 歲"
click at [679, 377] on div "漲粉率" at bounding box center [677, 379] width 56 height 17
click at [520, 191] on div "Instagram 數據總覽" at bounding box center [465, 220] width 733 height 61
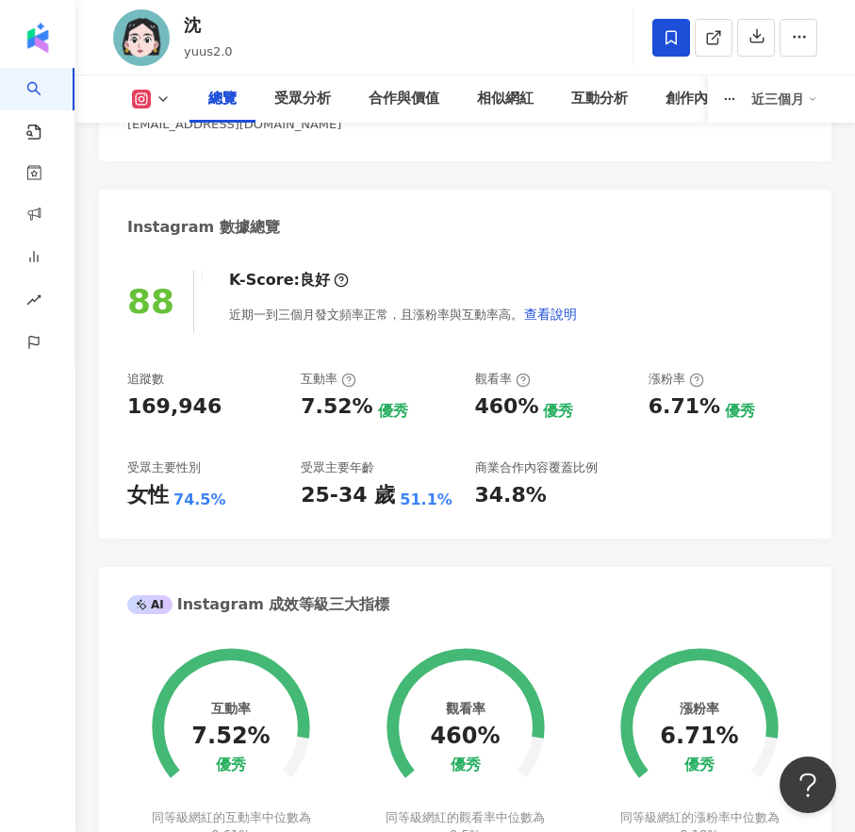
click at [164, 102] on icon at bounding box center [163, 98] width 15 height 15
click at [489, 254] on div "88 K-Score : 良好 近期一到三個月發文頻率正常，且漲粉率與互動率高。 查看說明 追蹤數 169,946 互動率 7.52% 優秀 觀看率 460%…" at bounding box center [465, 395] width 733 height 288
click at [174, 94] on button at bounding box center [151, 99] width 76 height 19
click at [825, 324] on div "88 K-Score : 良好 近期一到三個月發文頻率正常，且漲粉率與互動率高。 查看說明 追蹤數 169,946 互動率 7.52% 優秀 觀看率 460%…" at bounding box center [465, 395] width 733 height 288
